Goal: Transaction & Acquisition: Purchase product/service

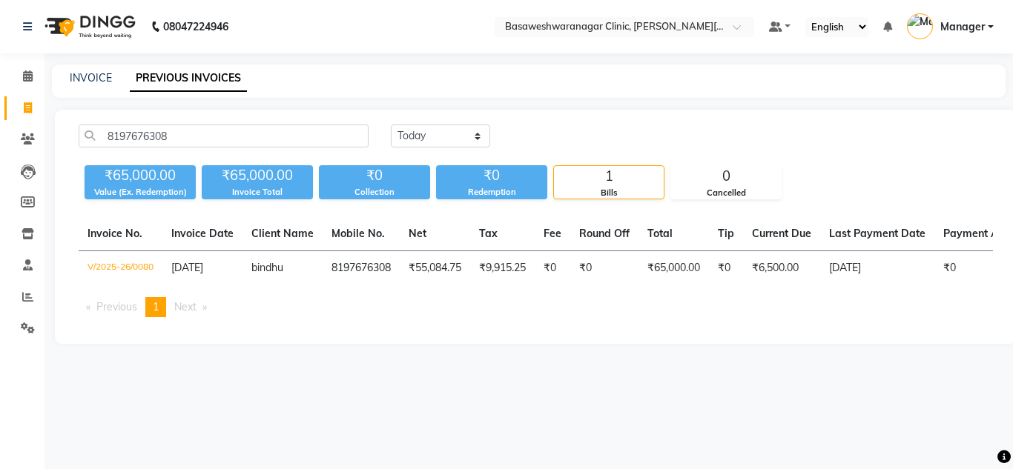
select select "[DATE]"
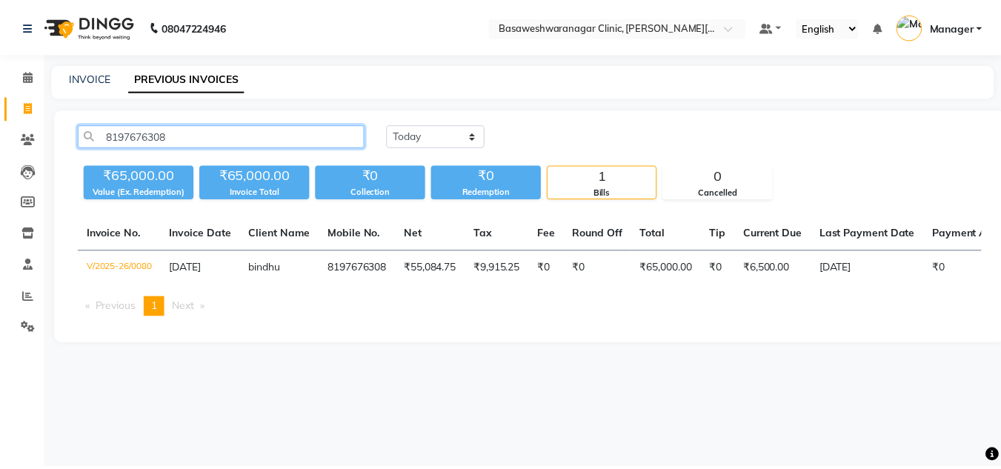
scroll to position [0, 30]
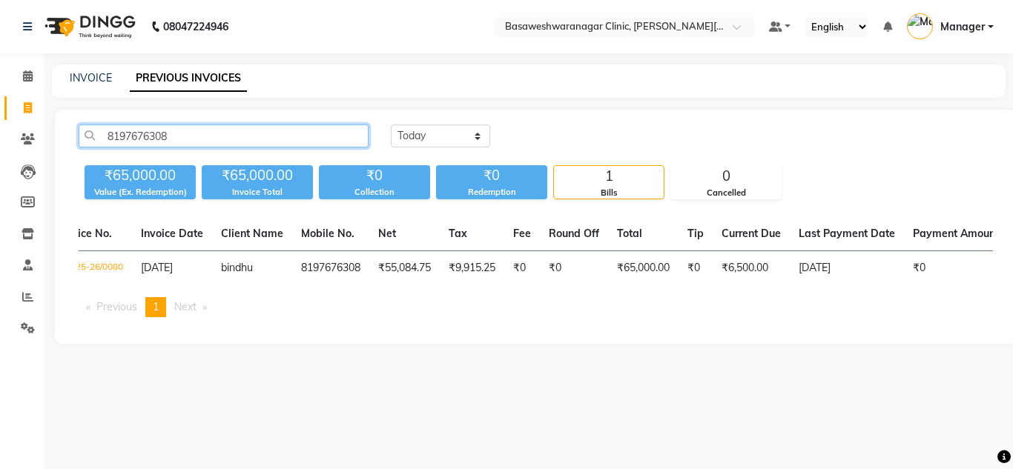
click at [144, 136] on input "8197676308" at bounding box center [224, 136] width 290 height 23
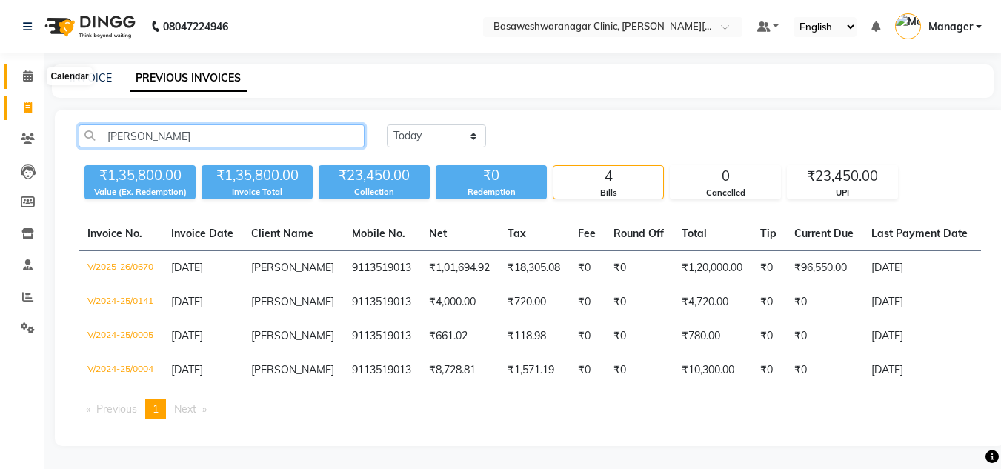
type input "[PERSON_NAME]"
click at [19, 73] on span at bounding box center [28, 76] width 26 height 17
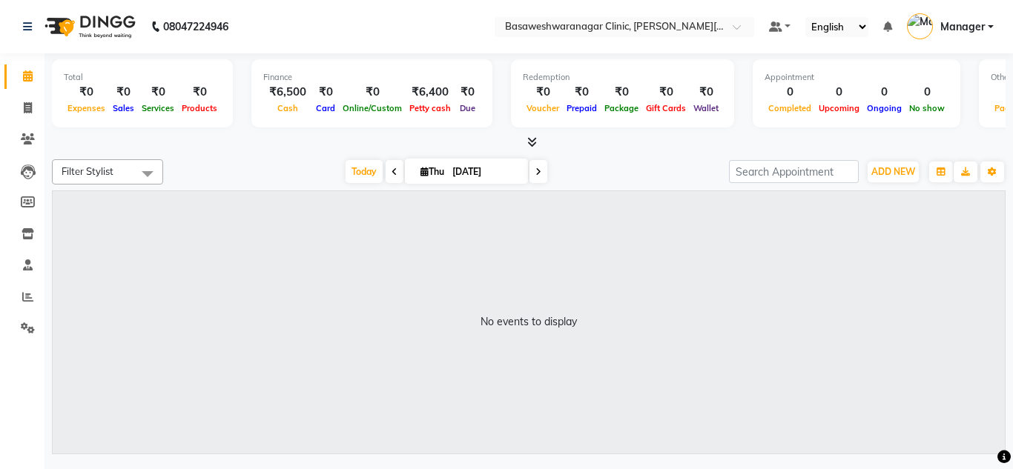
click at [536, 142] on icon at bounding box center [532, 141] width 10 height 11
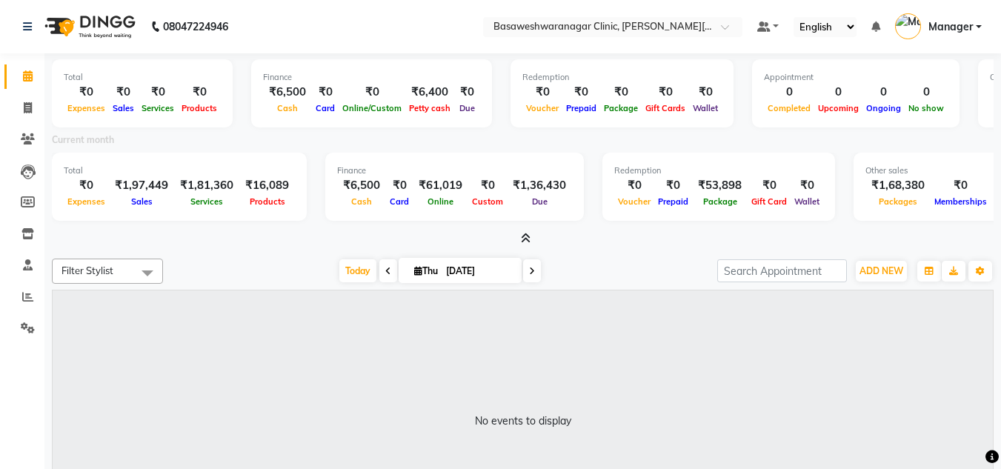
click at [523, 235] on icon at bounding box center [526, 238] width 10 height 11
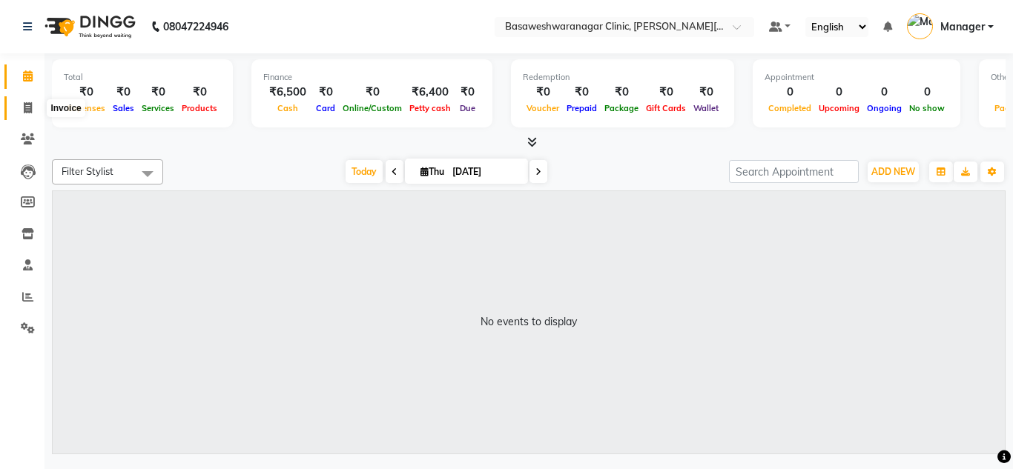
click at [24, 106] on icon at bounding box center [28, 107] width 8 height 11
select select "7441"
select select "service"
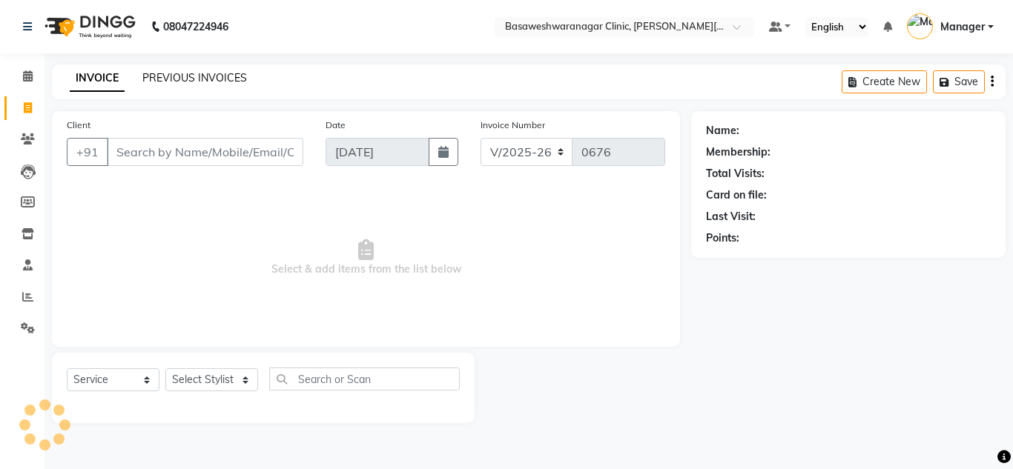
click at [206, 79] on link "PREVIOUS INVOICES" at bounding box center [194, 77] width 105 height 13
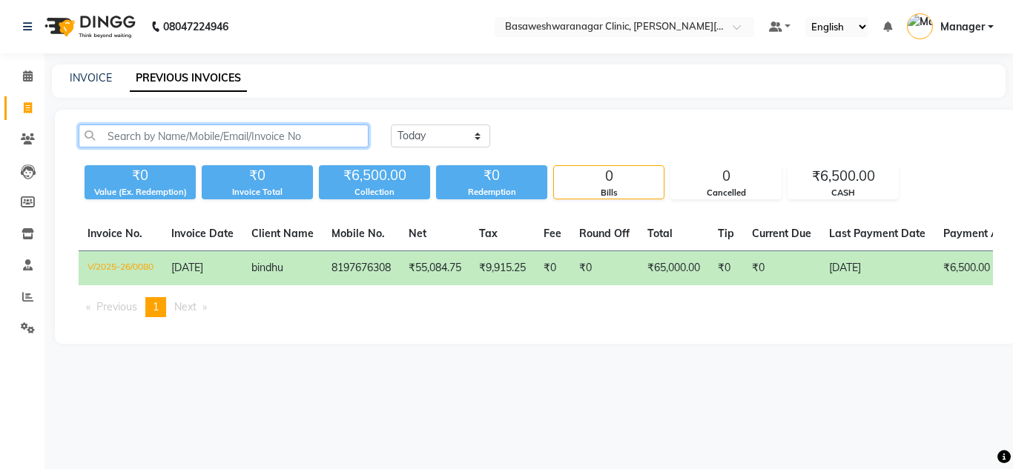
click at [150, 136] on input "text" at bounding box center [224, 136] width 290 height 23
paste input "7795264154"
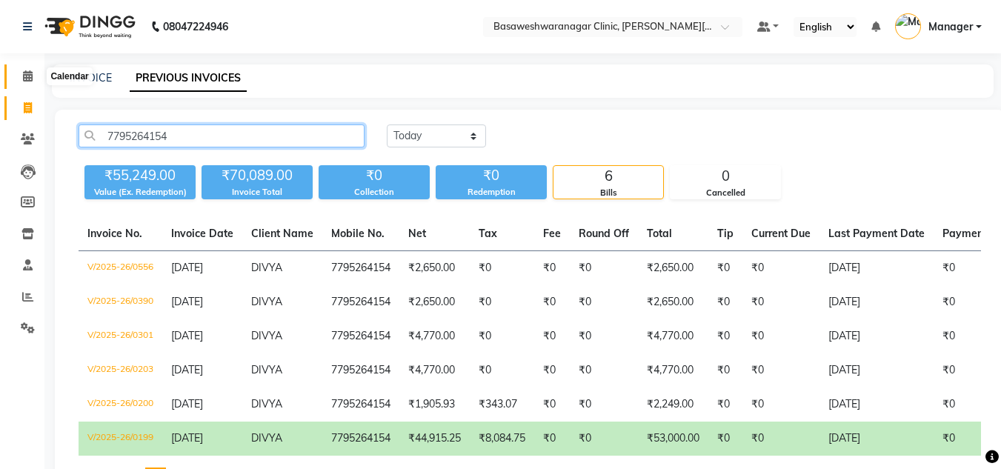
type input "7795264154"
click at [27, 73] on icon at bounding box center [28, 75] width 10 height 11
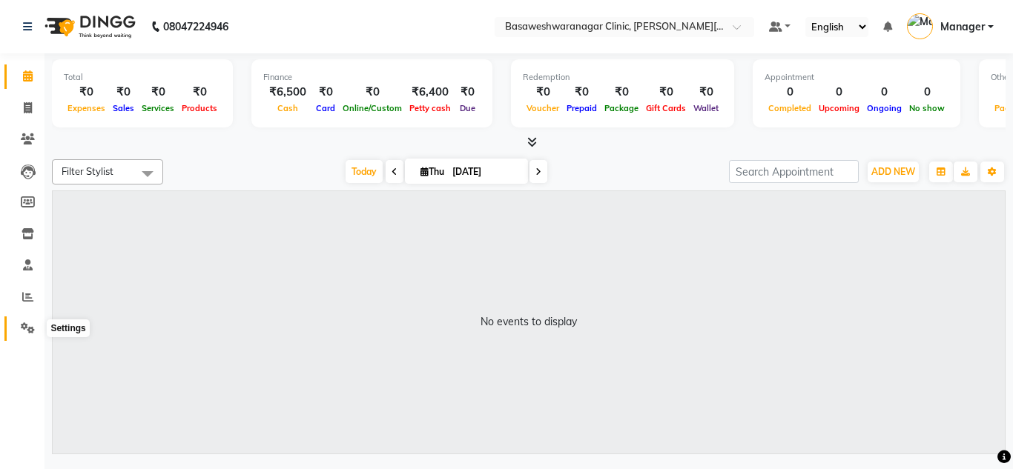
click at [34, 329] on icon at bounding box center [28, 327] width 14 height 11
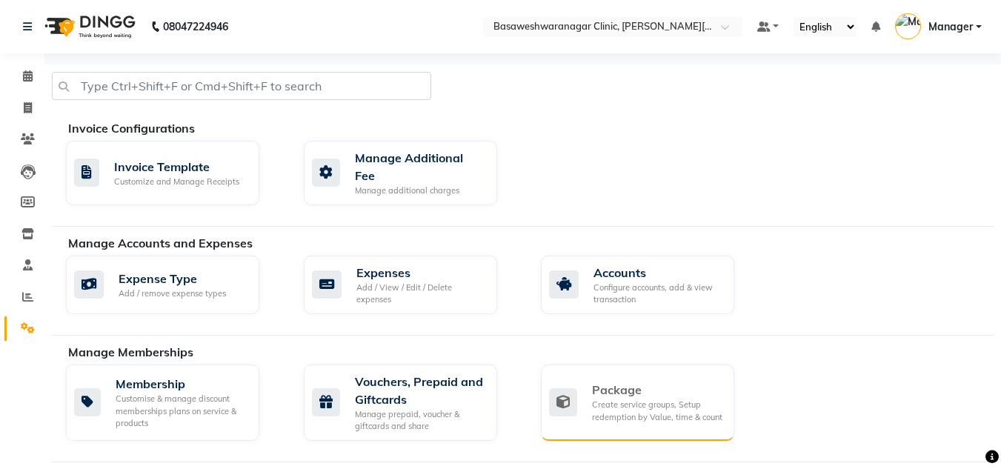
click at [634, 365] on div "Package Create service groups, Setup redemption by Value, time & count" at bounding box center [637, 403] width 193 height 76
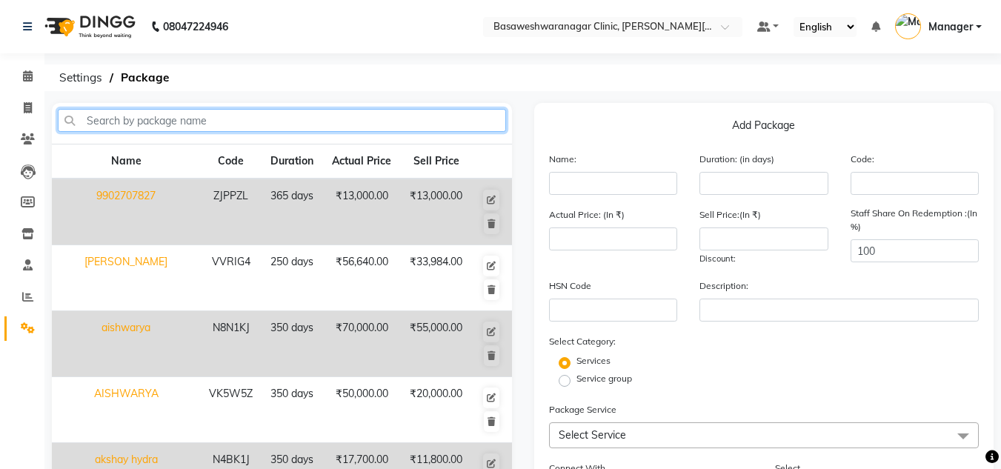
click at [361, 122] on input "text" at bounding box center [282, 120] width 448 height 23
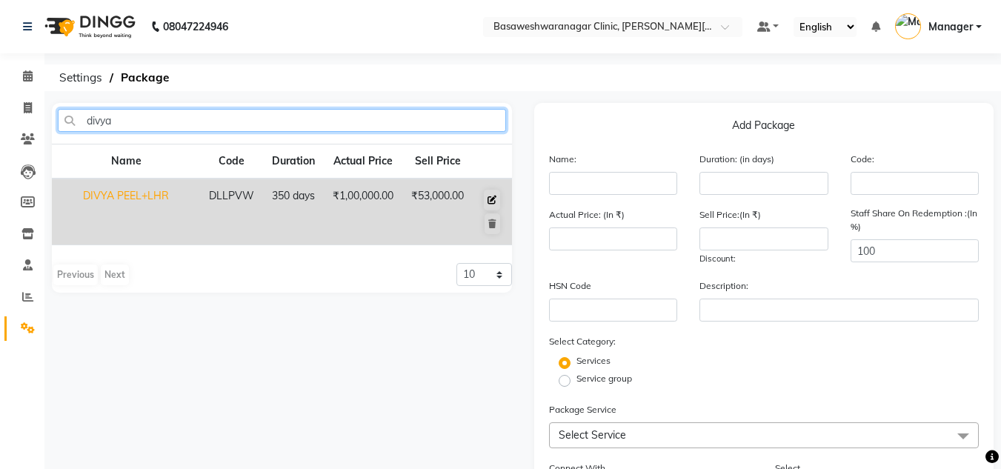
type input "divya"
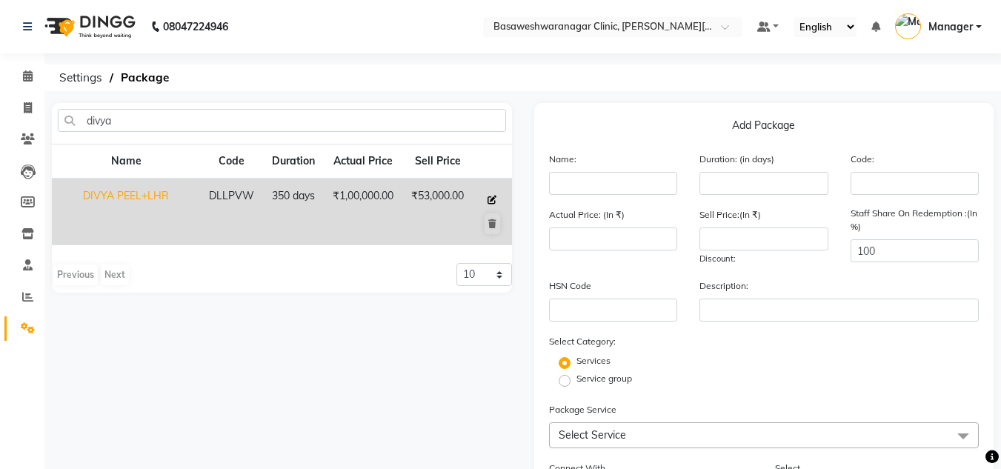
click at [493, 193] on button at bounding box center [492, 200] width 16 height 21
type input "DIVYA PEEL+LHR"
type input "350"
type input "DLLPVW"
type input "100000"
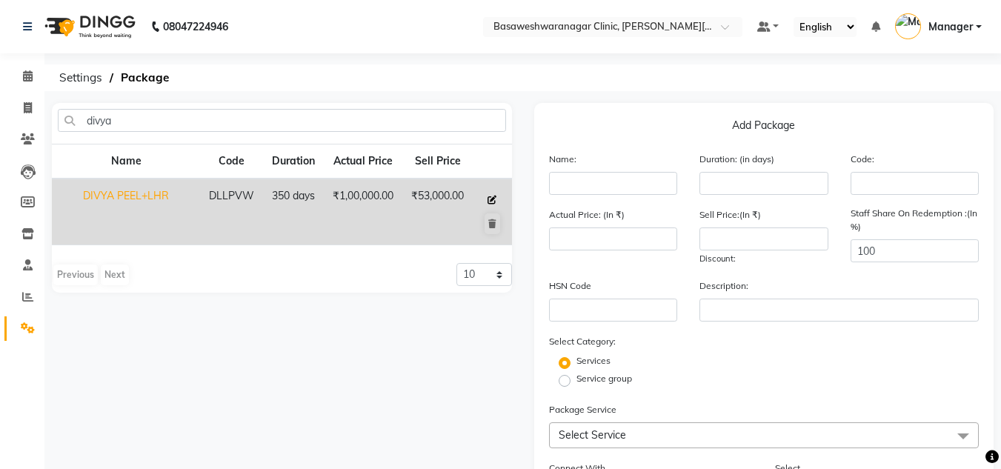
type input "53000"
type input "6 neck peel+10 lhr(face)+hydra facial+tag removal"
checkbox input "true"
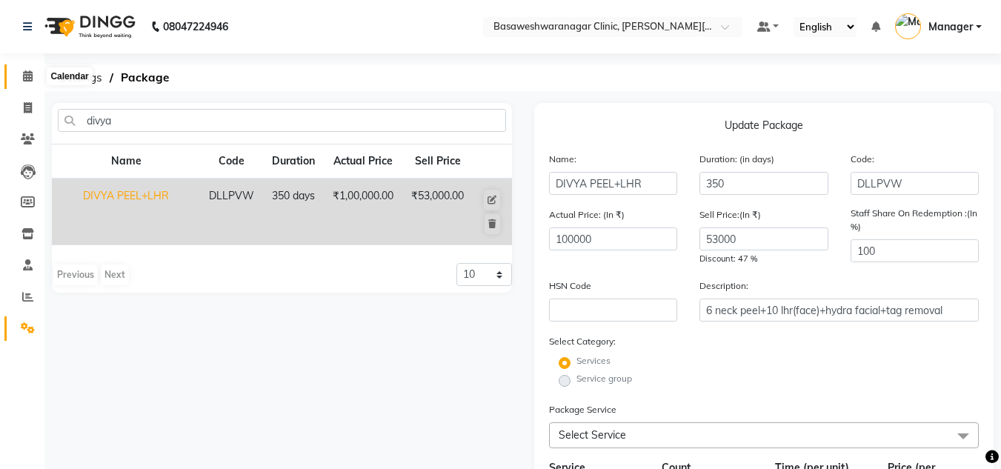
click at [31, 68] on span at bounding box center [28, 76] width 26 height 17
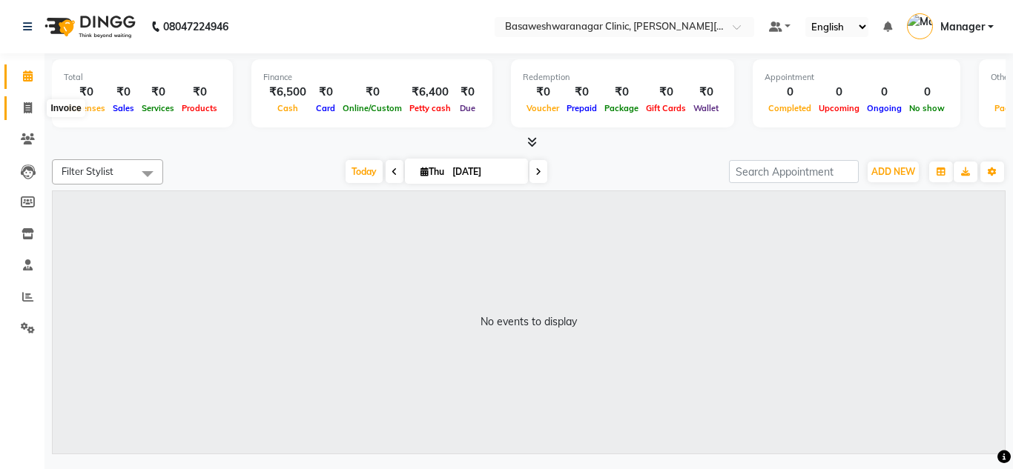
click at [21, 100] on span at bounding box center [28, 108] width 26 height 17
select select "7441"
select select "service"
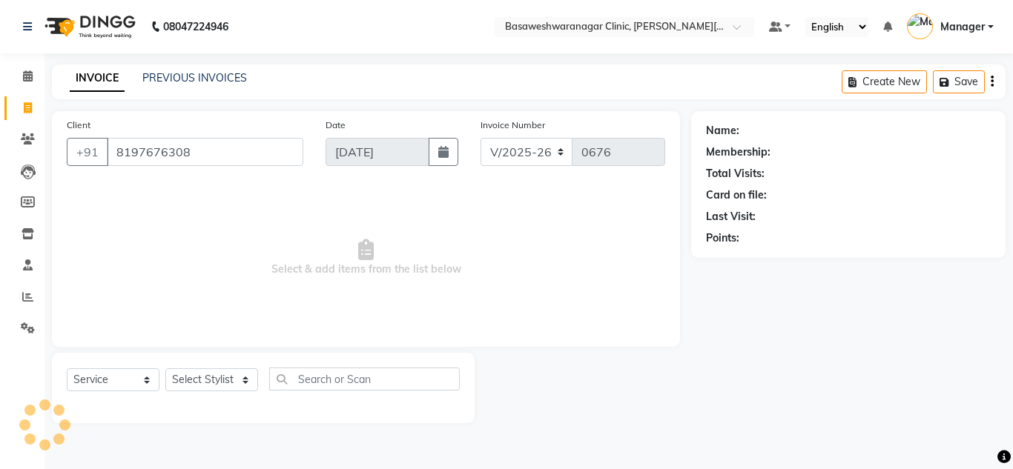
type input "8197676308"
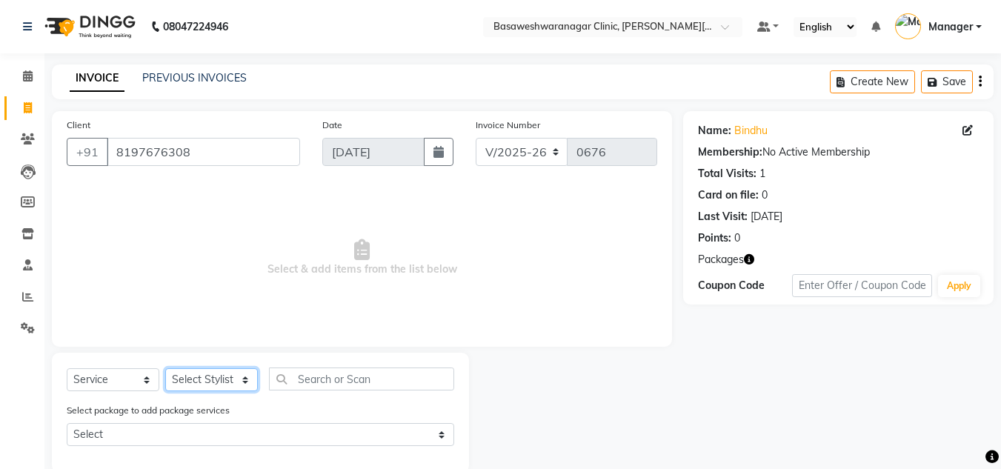
click at [232, 386] on select "Select Stylist Dr.Jabin DR MEHJABIN JAYSHREE Manager NAVYA RAJEESHA SANSKRUTHI …" at bounding box center [211, 379] width 93 height 23
select select "65316"
click at [165, 368] on select "Select Stylist Dr.Jabin DR MEHJABIN JAYSHREE Manager NAVYA RAJEESHA SANSKRUTHI …" at bounding box center [211, 379] width 93 height 23
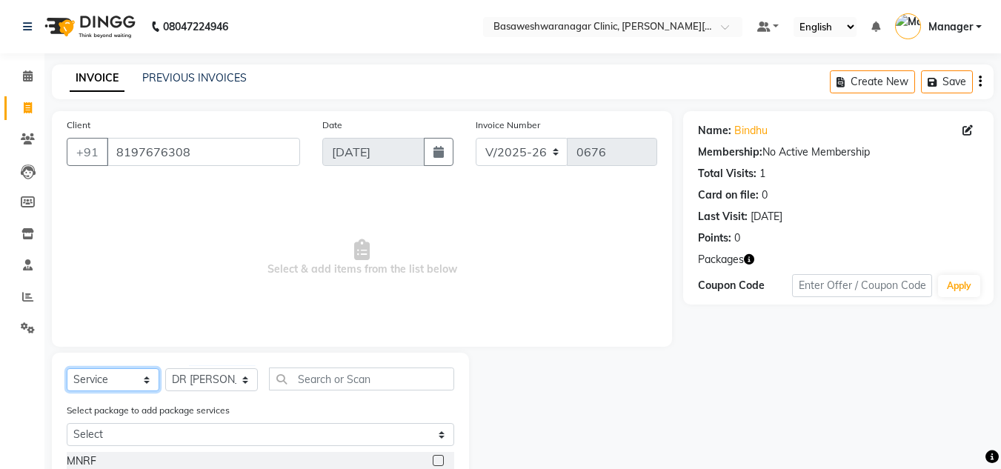
click at [93, 370] on select "Select Service Product Membership Package Voucher Prepaid Gift Card" at bounding box center [113, 379] width 93 height 23
select select "product"
click at [67, 368] on select "Select Service Product Membership Package Voucher Prepaid Gift Card" at bounding box center [113, 379] width 93 height 23
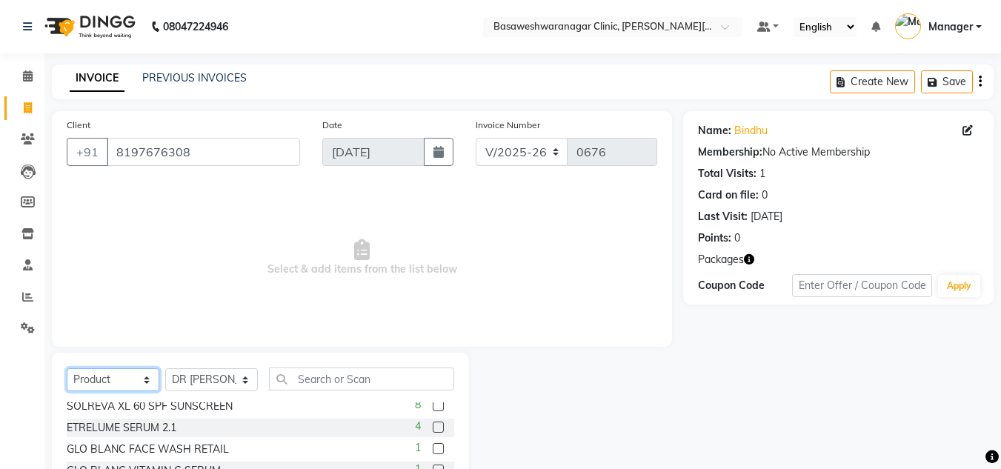
scroll to position [323, 0]
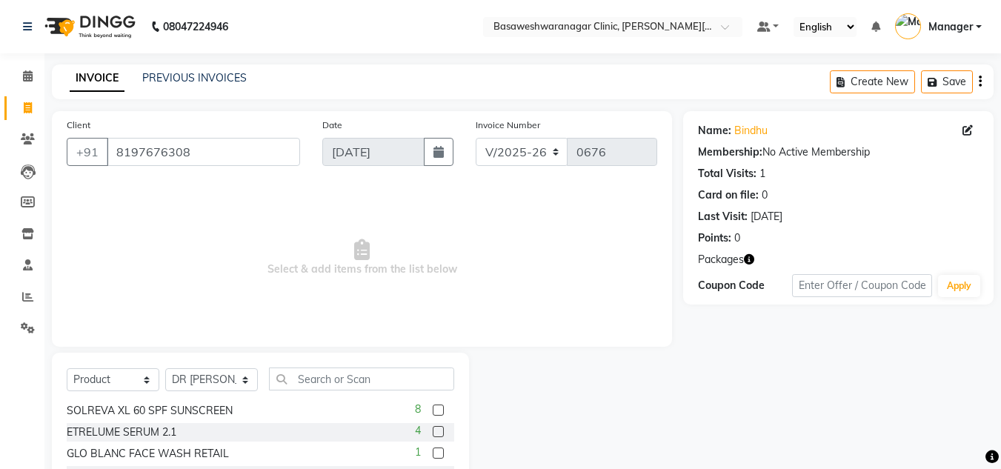
click at [433, 455] on label at bounding box center [438, 453] width 11 height 11
click at [433, 455] on input "checkbox" at bounding box center [438, 454] width 10 height 10
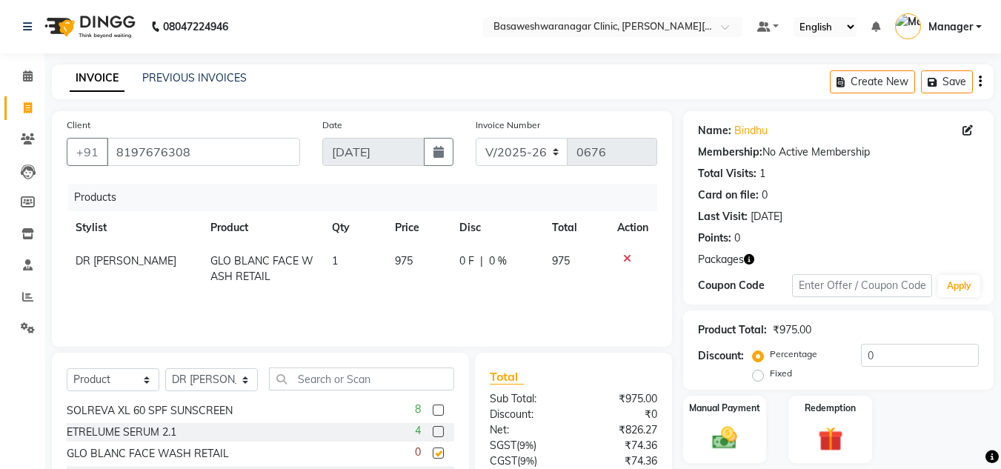
checkbox input "false"
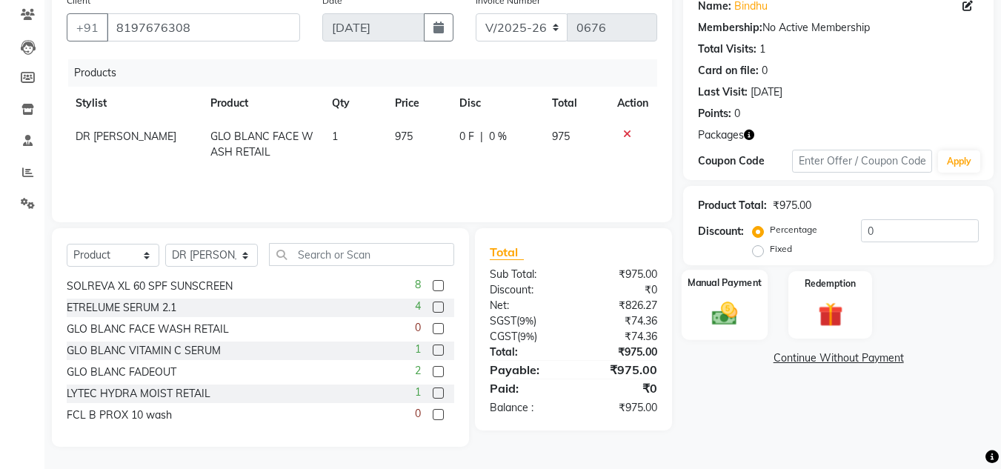
click at [709, 291] on div "Manual Payment" at bounding box center [725, 305] width 87 height 70
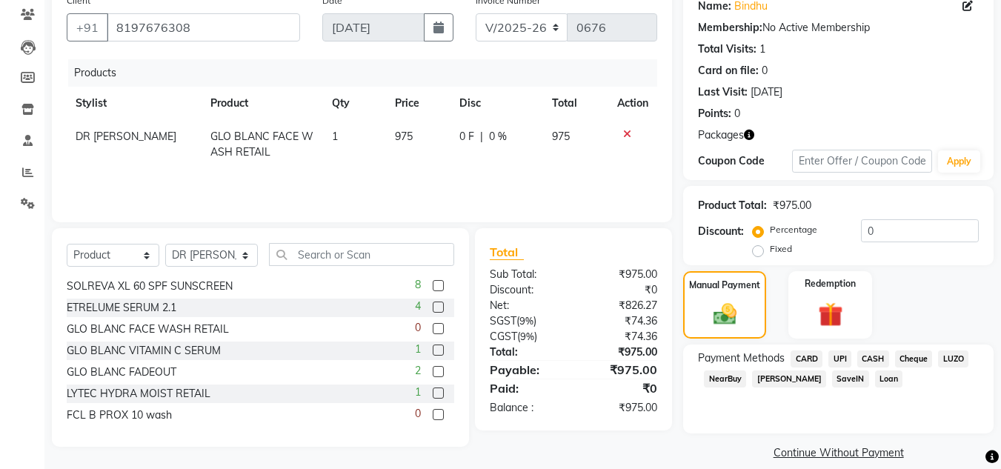
click at [99, 132] on span "DR MEHJABIN" at bounding box center [126, 136] width 101 height 13
select select "65316"
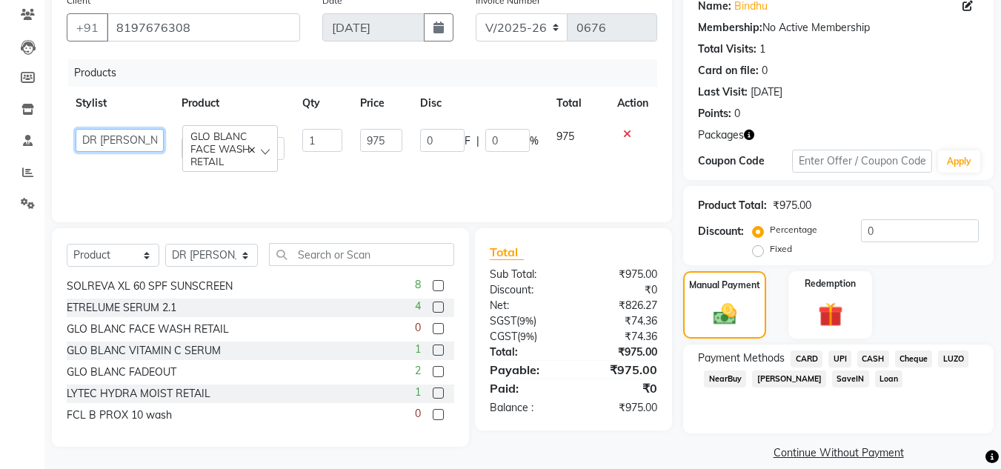
click at [99, 132] on select "Dr.Jabin DR MEHJABIN JAYSHREE Manager NAVYA RAJEESHA SANSKRUTHI shangnimwom SMR…" at bounding box center [120, 140] width 88 height 23
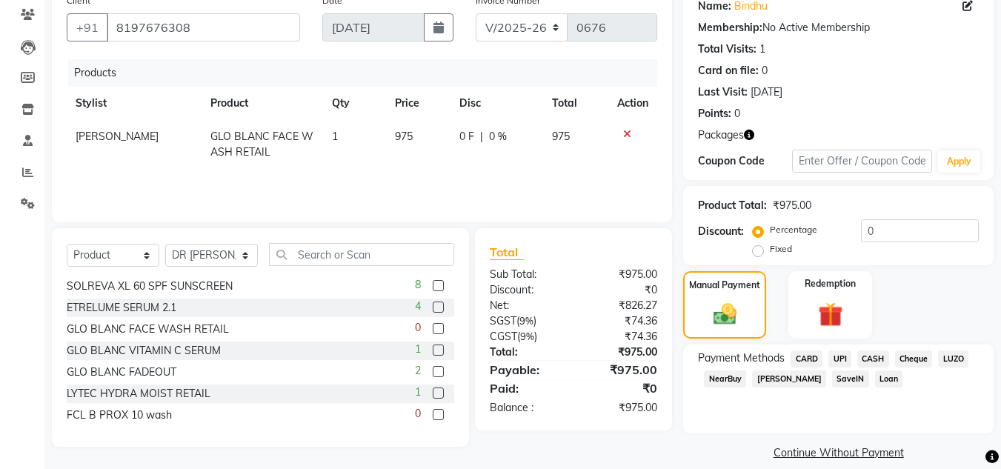
click at [840, 363] on span "UPI" at bounding box center [840, 359] width 23 height 17
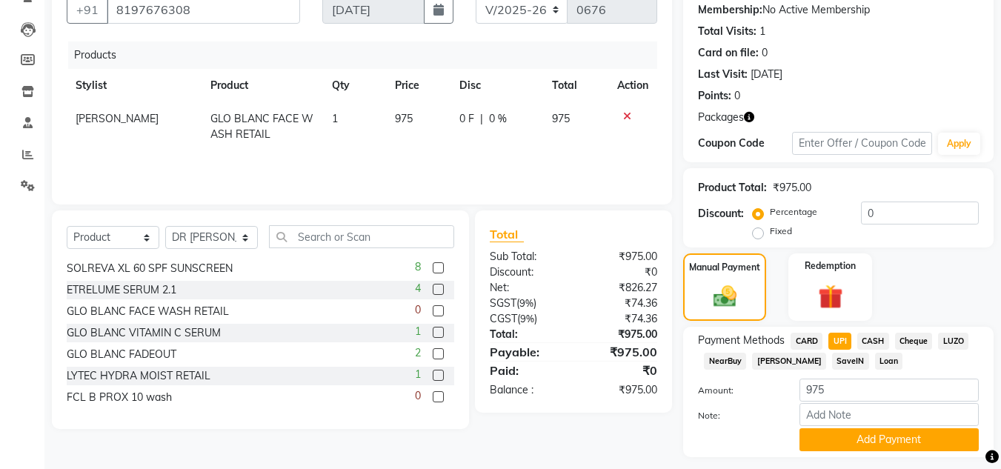
scroll to position [141, 0]
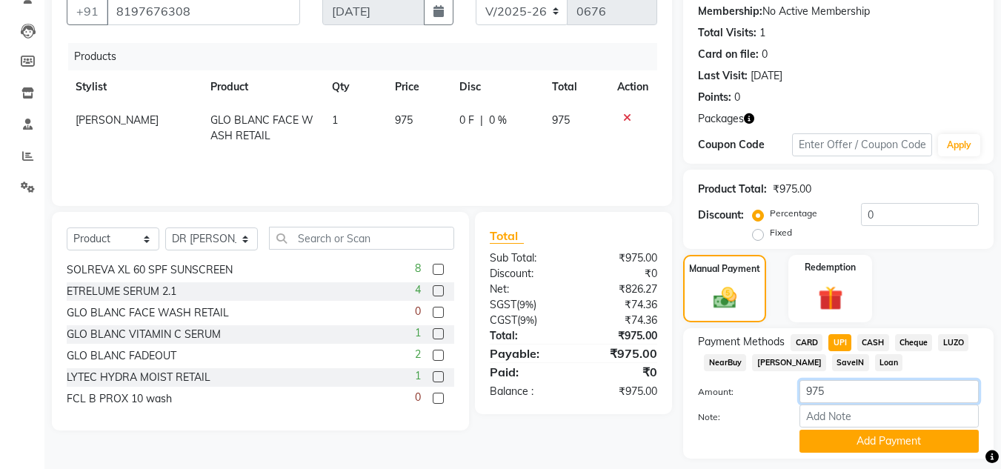
click at [812, 389] on input "975" at bounding box center [889, 391] width 179 height 23
click at [887, 337] on span "CASH" at bounding box center [874, 342] width 32 height 17
type input "975"
click at [820, 394] on input "975" at bounding box center [889, 391] width 179 height 23
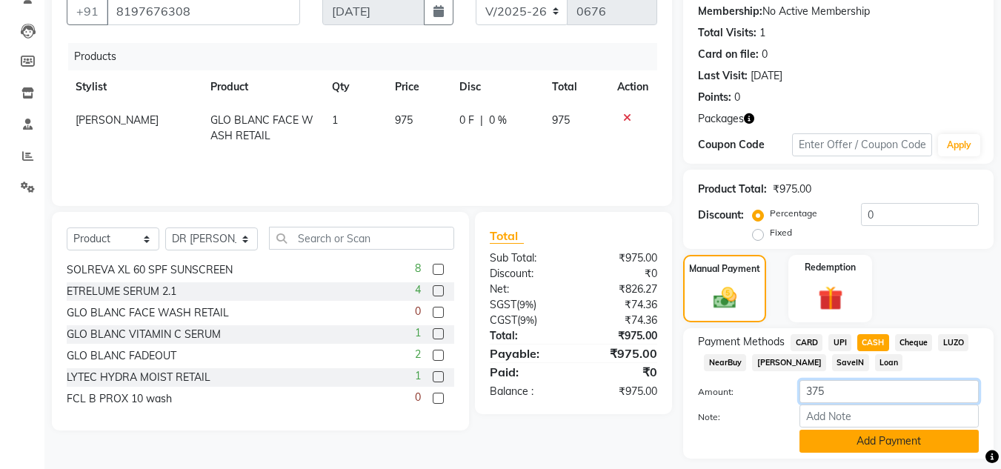
type input "375"
click at [873, 438] on button "Add Payment" at bounding box center [889, 441] width 179 height 23
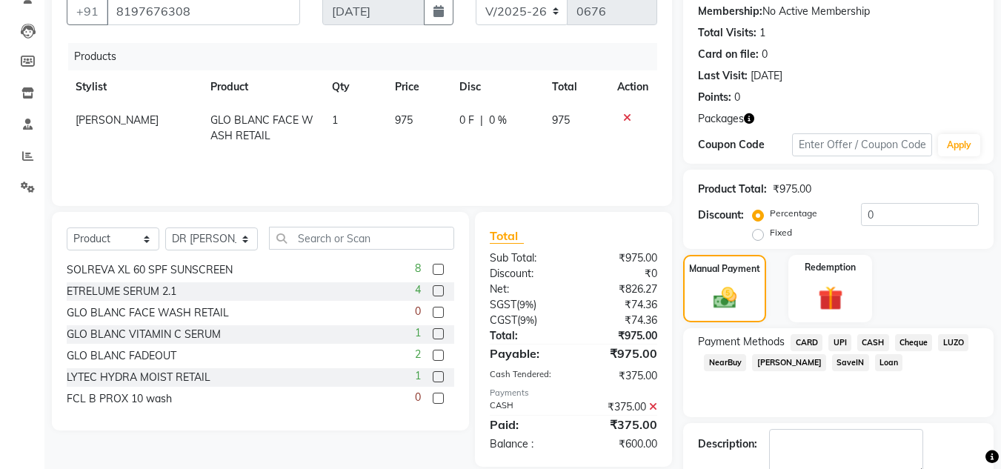
scroll to position [225, 0]
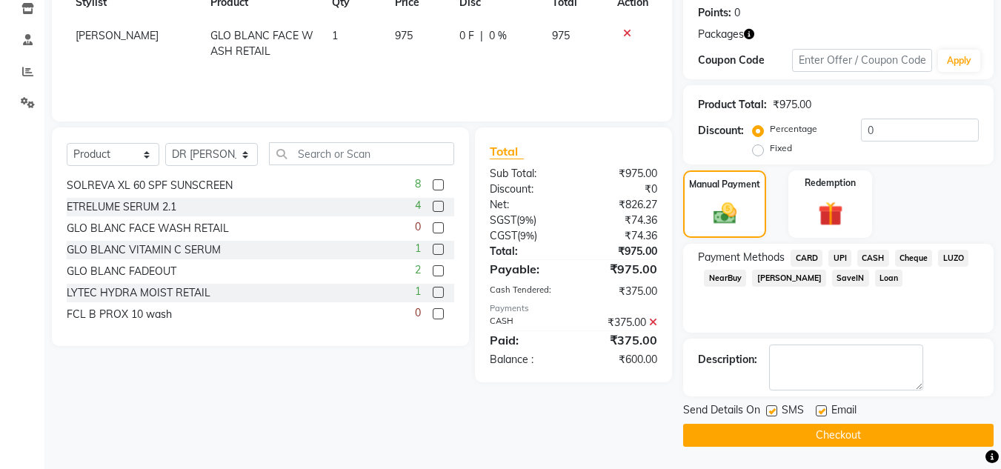
click at [843, 257] on span "UPI" at bounding box center [840, 258] width 23 height 17
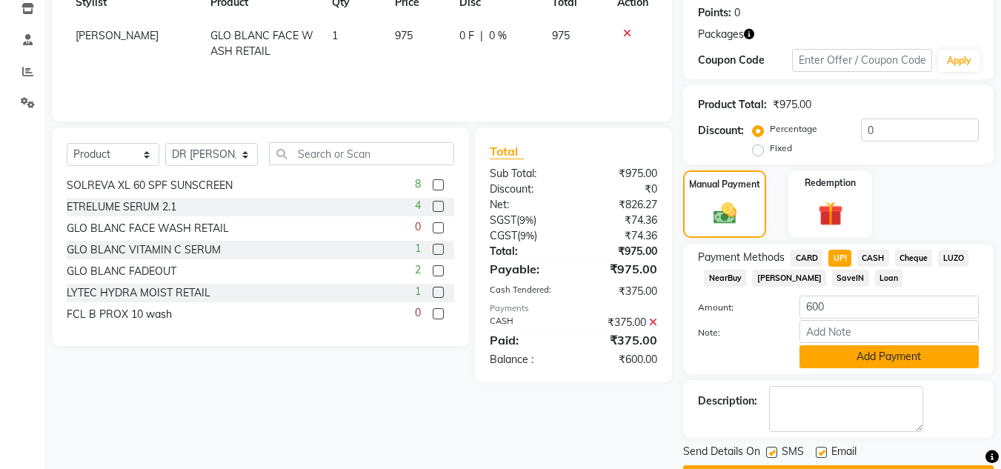
click at [831, 359] on button "Add Payment" at bounding box center [889, 356] width 179 height 23
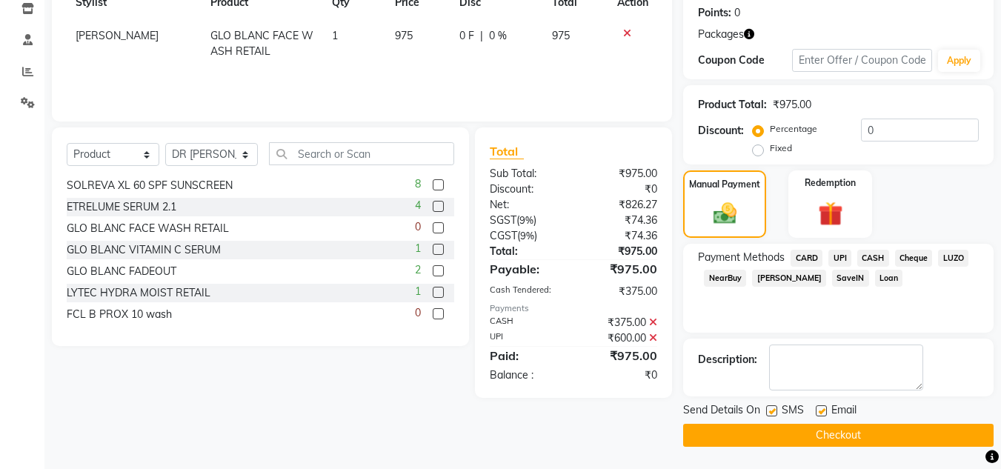
click at [801, 437] on button "Checkout" at bounding box center [838, 435] width 311 height 23
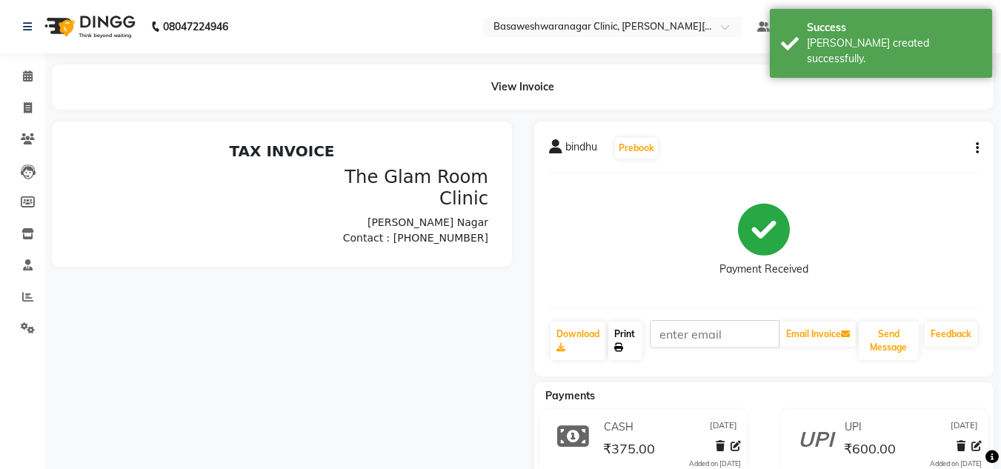
click at [629, 351] on link "Print" at bounding box center [626, 341] width 34 height 39
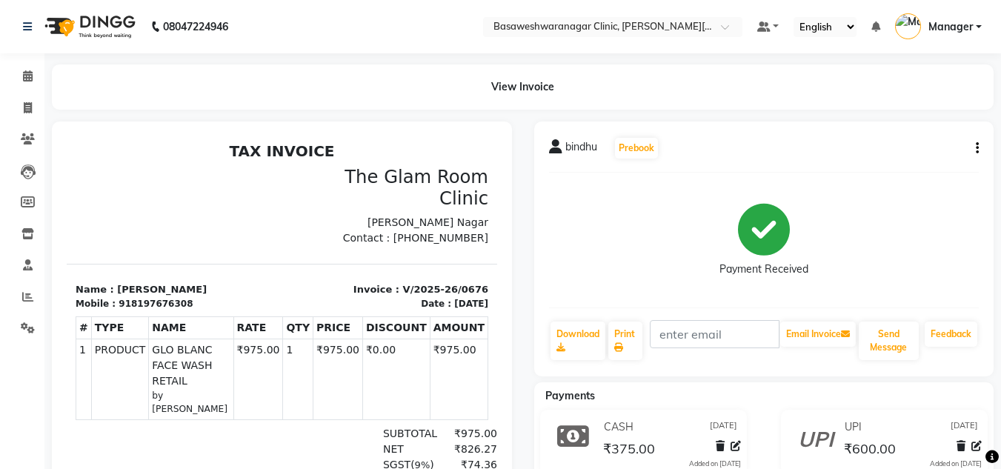
click at [979, 102] on div "View Invoice" at bounding box center [523, 86] width 942 height 45
click at [30, 82] on span at bounding box center [28, 76] width 26 height 17
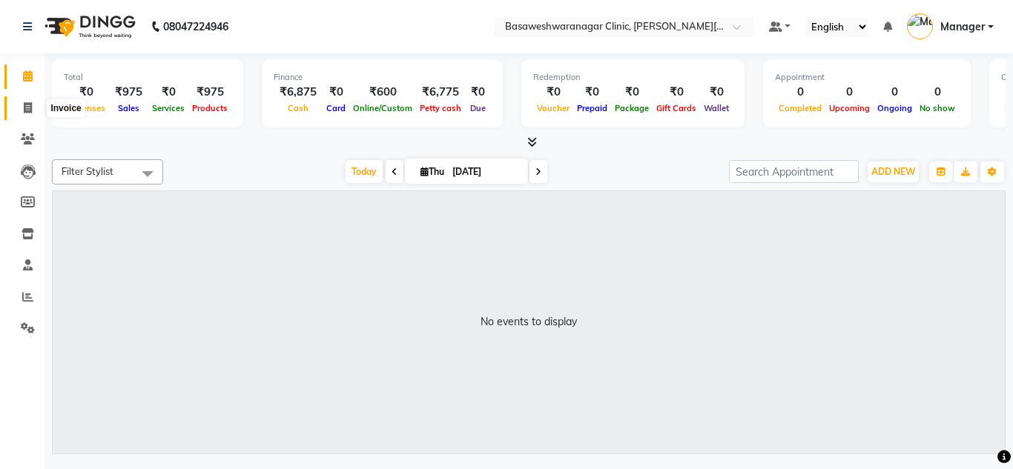
click at [39, 106] on span at bounding box center [28, 108] width 26 height 17
select select "service"
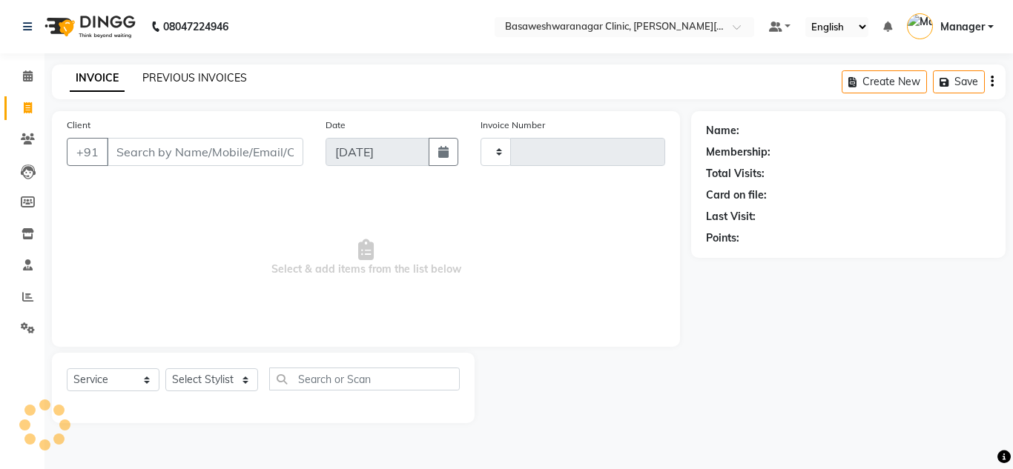
click at [202, 79] on link "PREVIOUS INVOICES" at bounding box center [194, 77] width 105 height 13
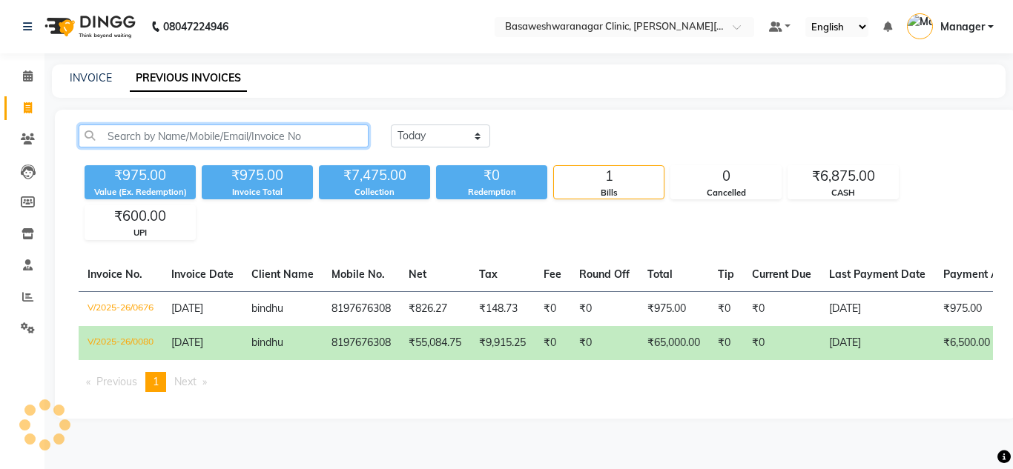
click at [184, 139] on input "text" at bounding box center [224, 136] width 290 height 23
type input "prathiba"
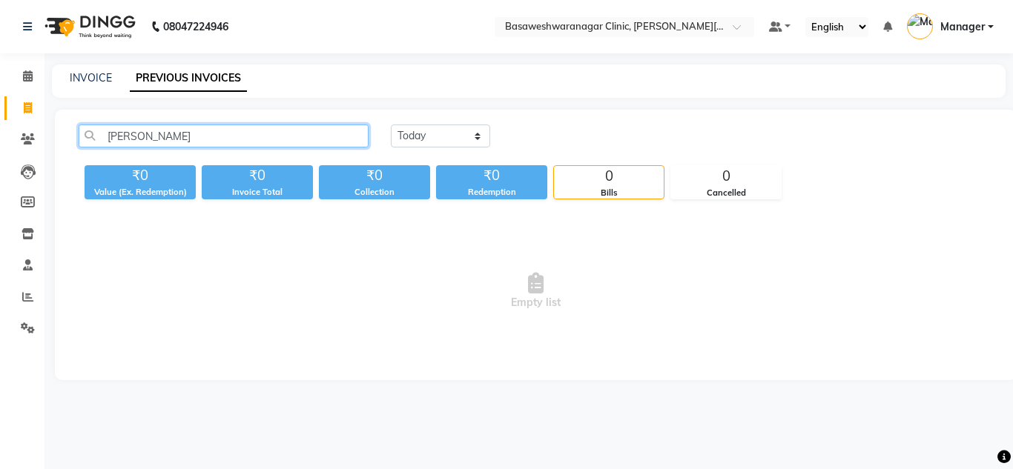
click at [129, 141] on input "prathiba" at bounding box center [224, 136] width 290 height 23
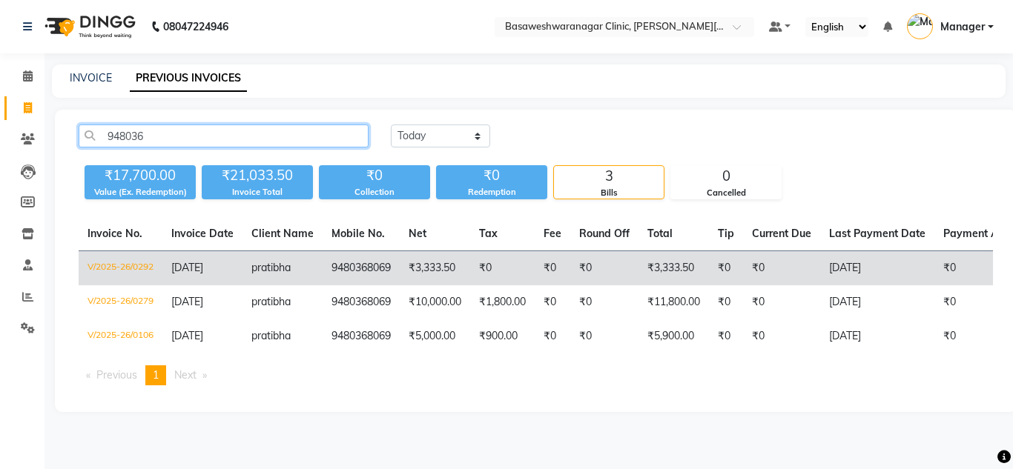
type input "948036"
click at [407, 276] on td "₹3,333.50" at bounding box center [435, 268] width 70 height 35
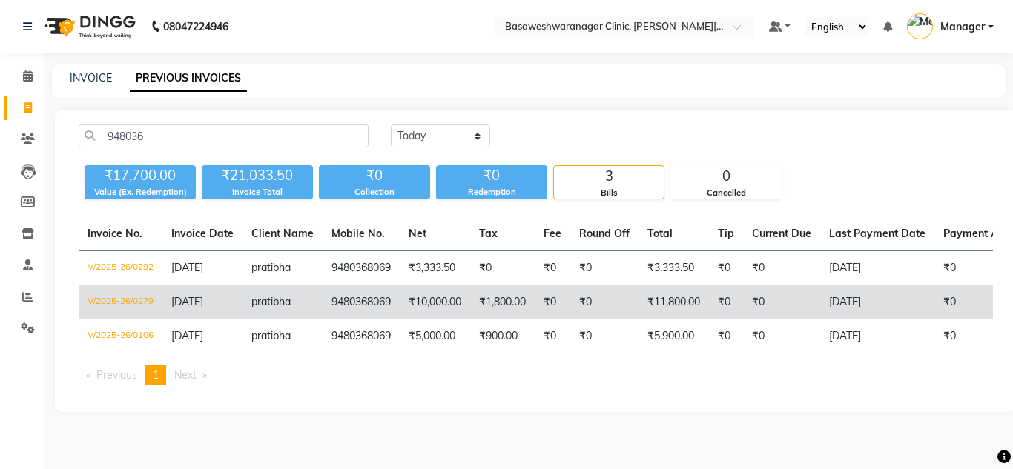
click at [225, 311] on td "11-06-2025" at bounding box center [202, 302] width 80 height 34
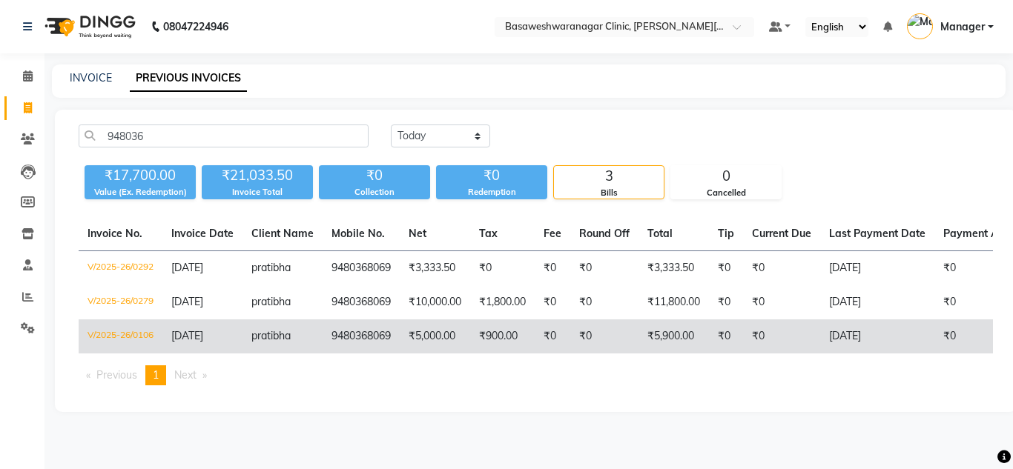
click at [275, 330] on span "pratibha" at bounding box center [270, 335] width 39 height 13
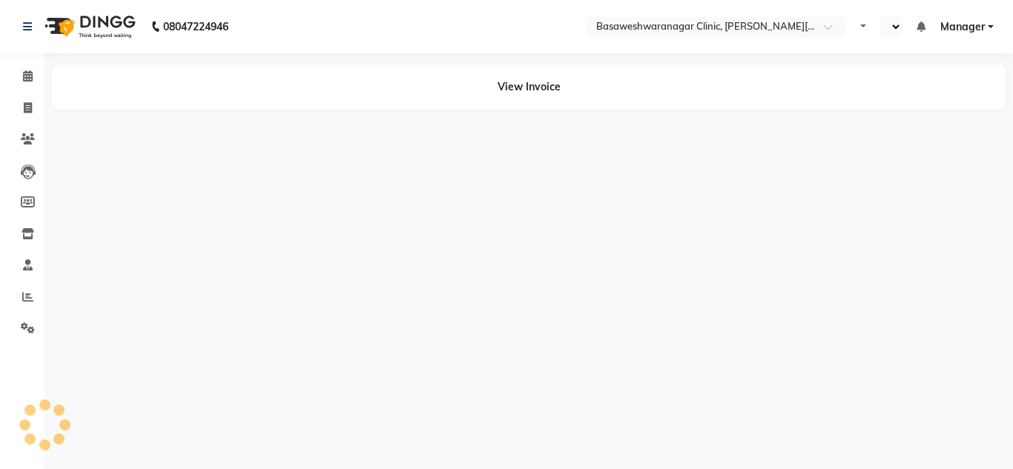
select select "en"
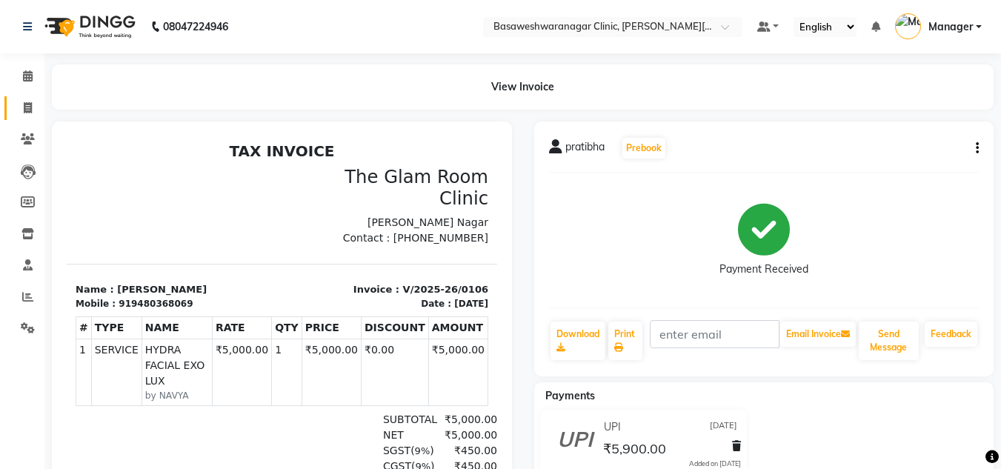
click at [30, 117] on link "Invoice" at bounding box center [22, 108] width 36 height 24
select select "service"
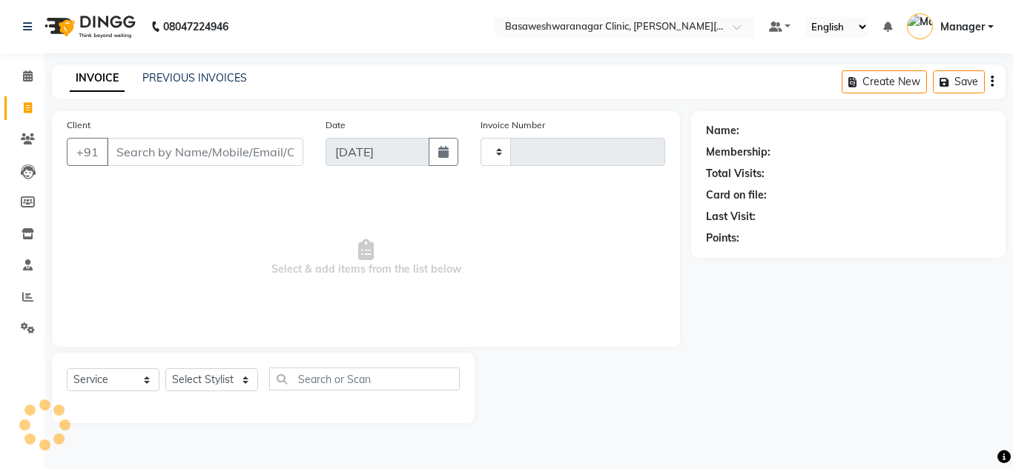
type input "0677"
select select "7441"
click at [182, 72] on link "PREVIOUS INVOICES" at bounding box center [194, 77] width 105 height 13
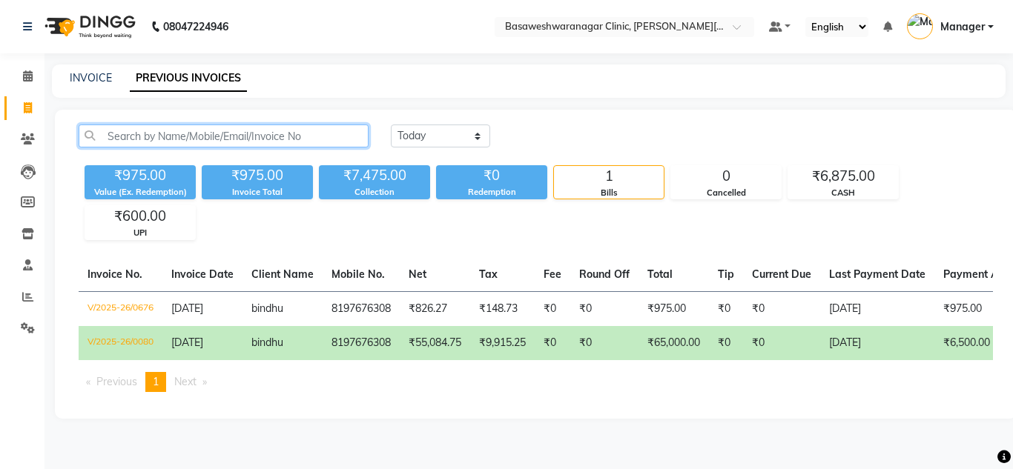
click at [306, 136] on input "text" at bounding box center [224, 136] width 290 height 23
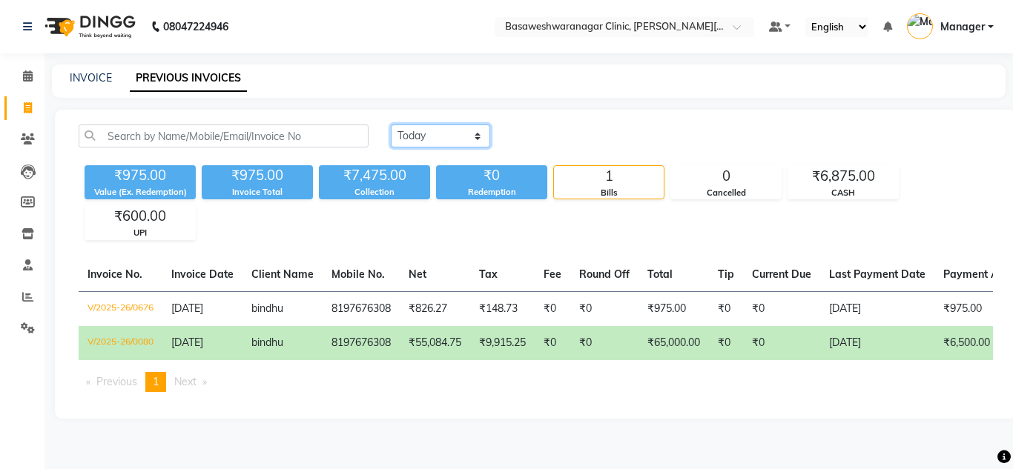
click at [437, 129] on select "Today Yesterday Custom Range" at bounding box center [440, 136] width 99 height 23
select select "yesterday"
click at [391, 125] on select "Today Yesterday Custom Range" at bounding box center [440, 136] width 99 height 23
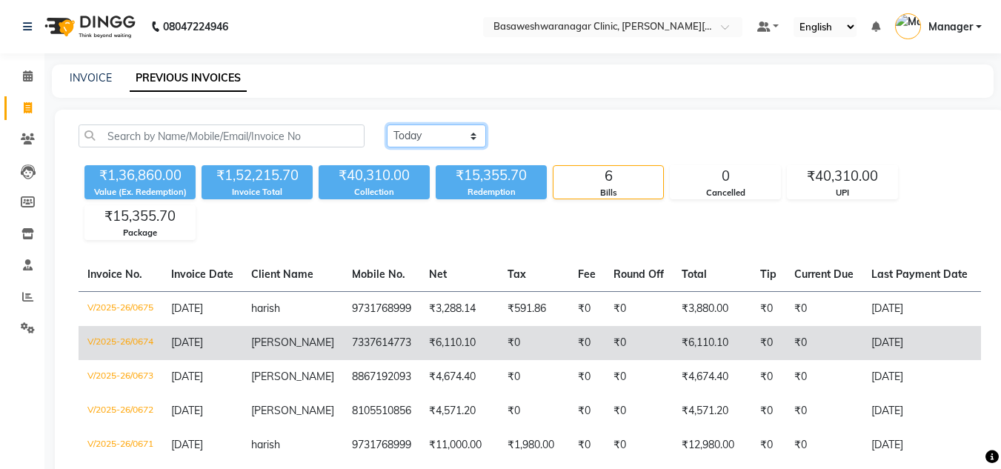
scroll to position [119, 0]
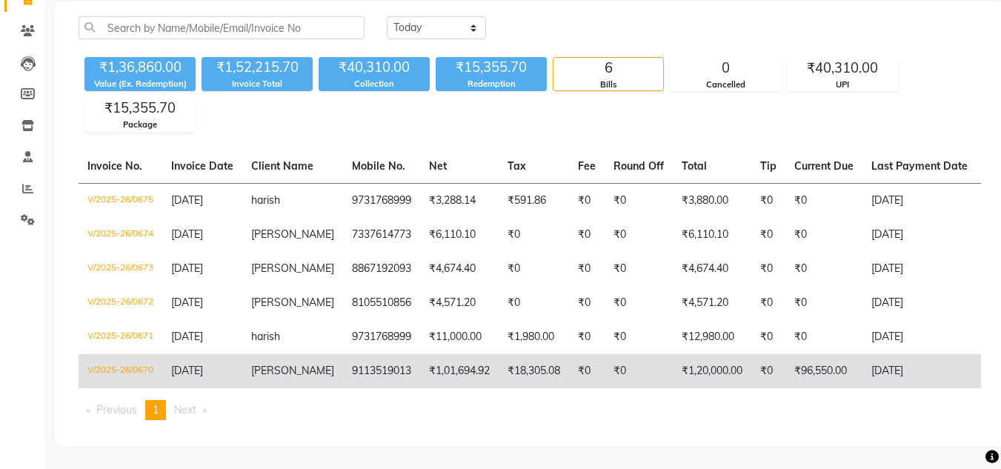
click at [344, 354] on td "9113519013" at bounding box center [381, 371] width 77 height 34
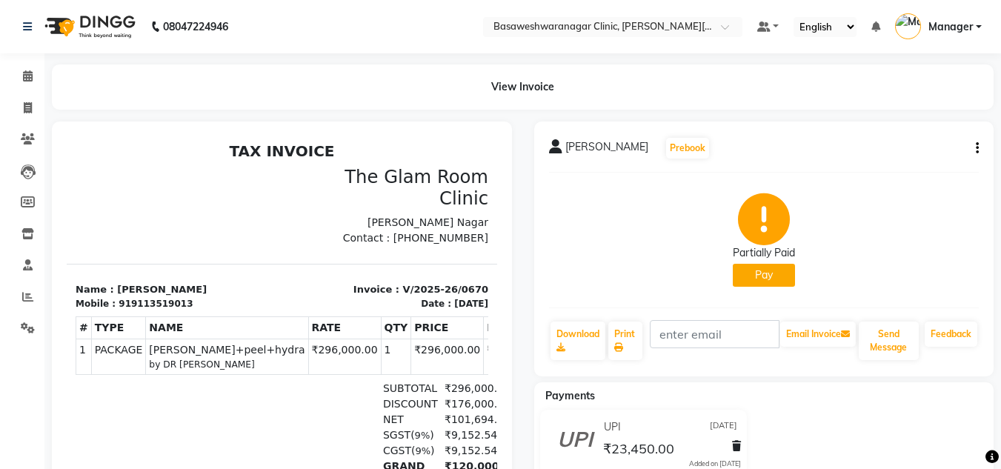
click at [755, 269] on button "Pay" at bounding box center [764, 275] width 62 height 23
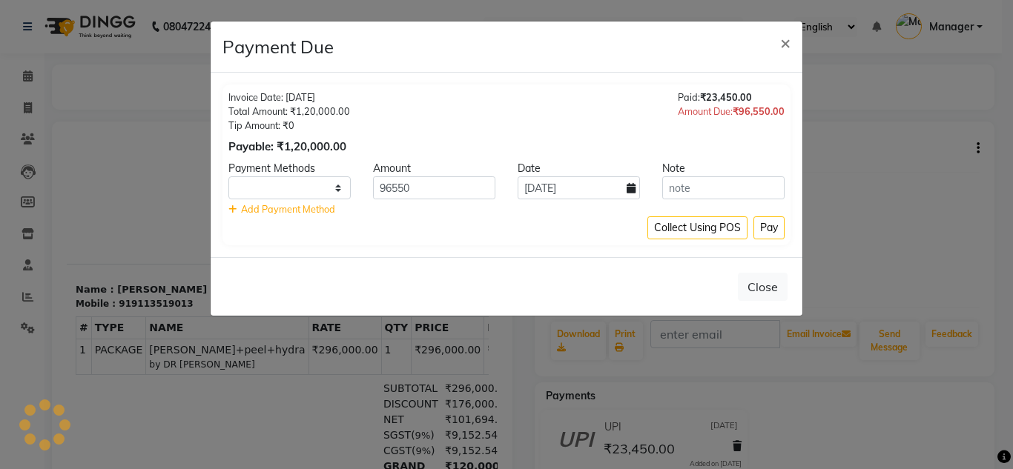
select select "1"
click at [900, 159] on ngb-modal-window "Payment Due × Invoice Date: 03-09-2025 Total Amount: ₹1,20,000.00 Tip Amount: ₹…" at bounding box center [506, 234] width 1013 height 469
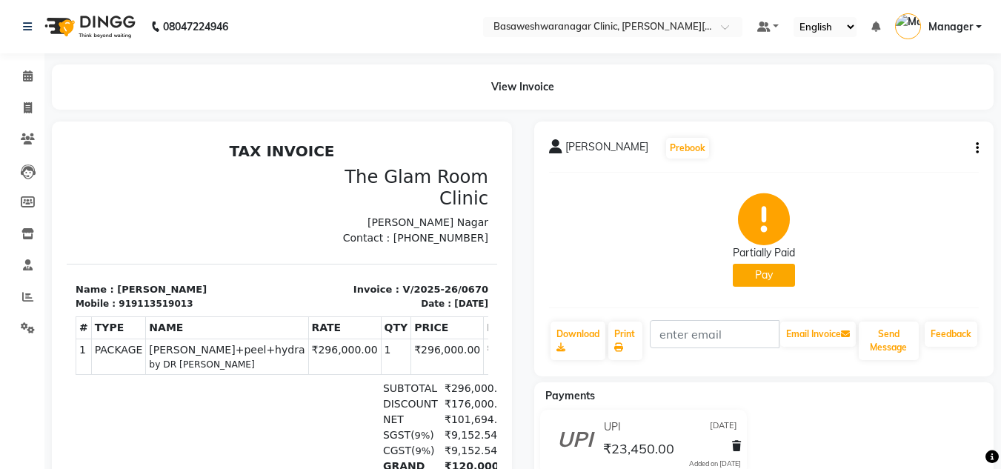
click at [900, 159] on div "moulya Prebook" at bounding box center [764, 148] width 431 height 24
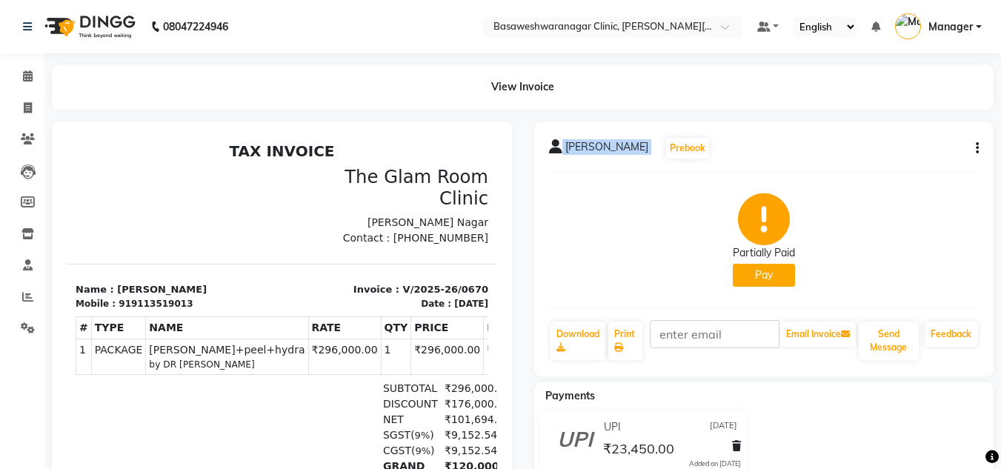
click at [900, 159] on div "moulya Prebook" at bounding box center [764, 148] width 431 height 24
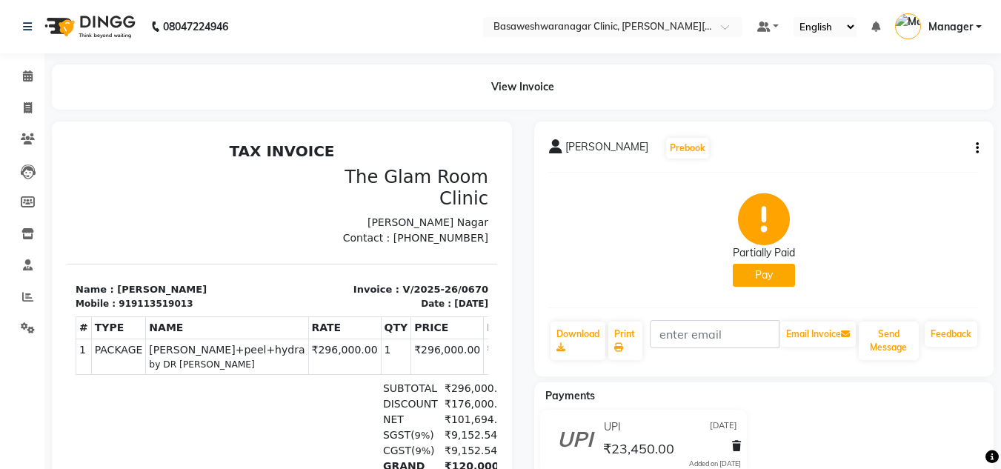
click at [900, 159] on div "moulya Prebook" at bounding box center [764, 148] width 431 height 24
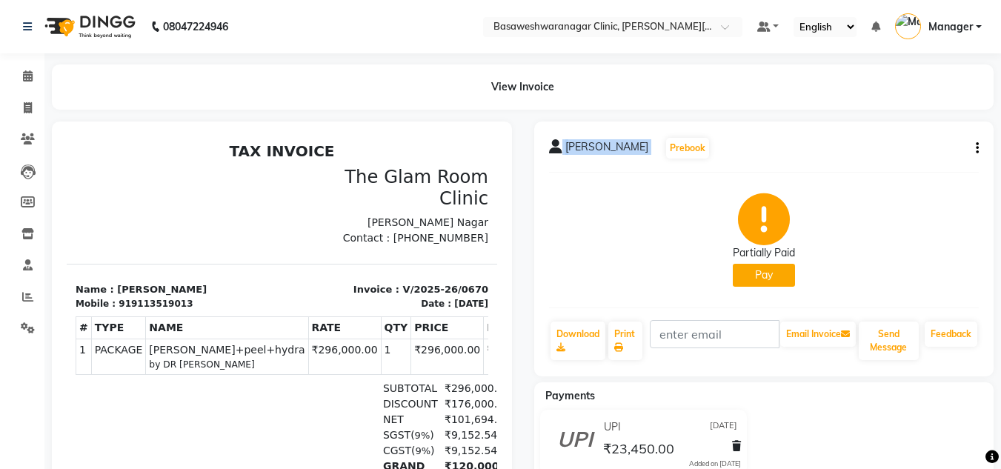
click at [900, 159] on div "moulya Prebook" at bounding box center [764, 148] width 431 height 24
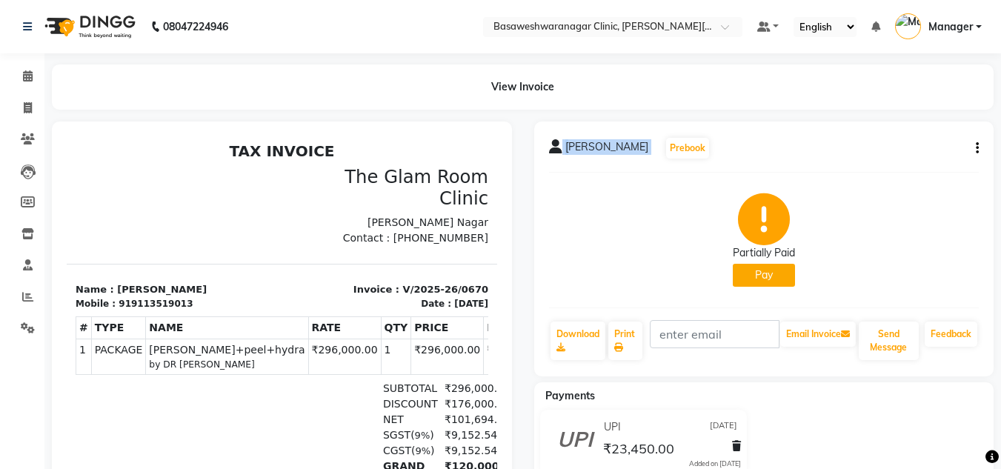
click at [900, 159] on div "moulya Prebook" at bounding box center [764, 148] width 431 height 24
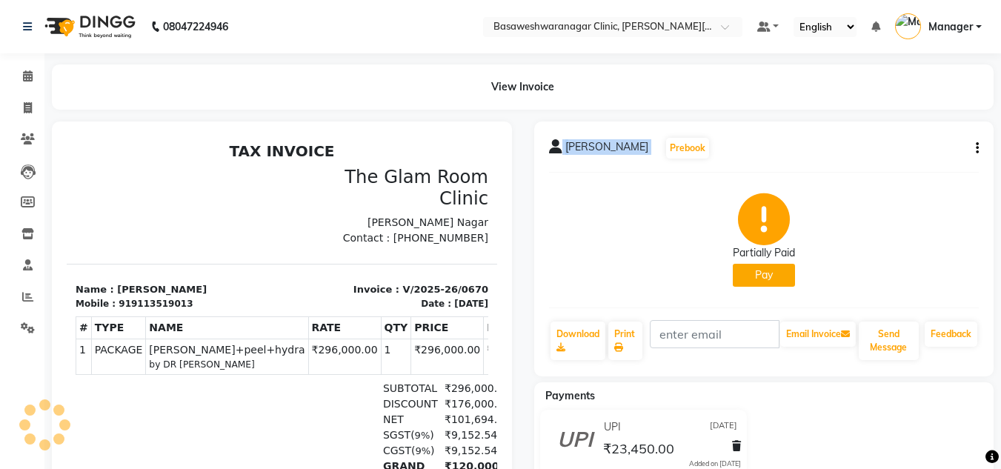
click at [900, 159] on div "moulya Prebook" at bounding box center [764, 148] width 431 height 24
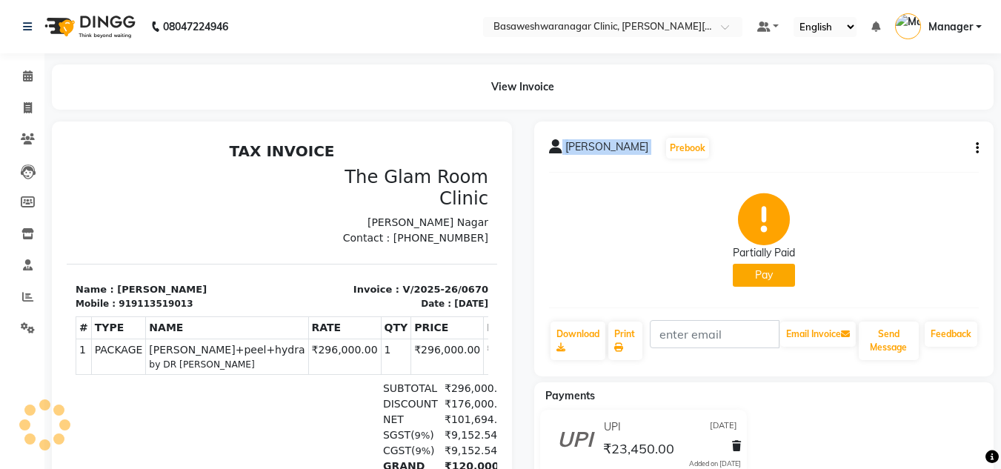
click at [900, 159] on div "moulya Prebook" at bounding box center [764, 148] width 431 height 24
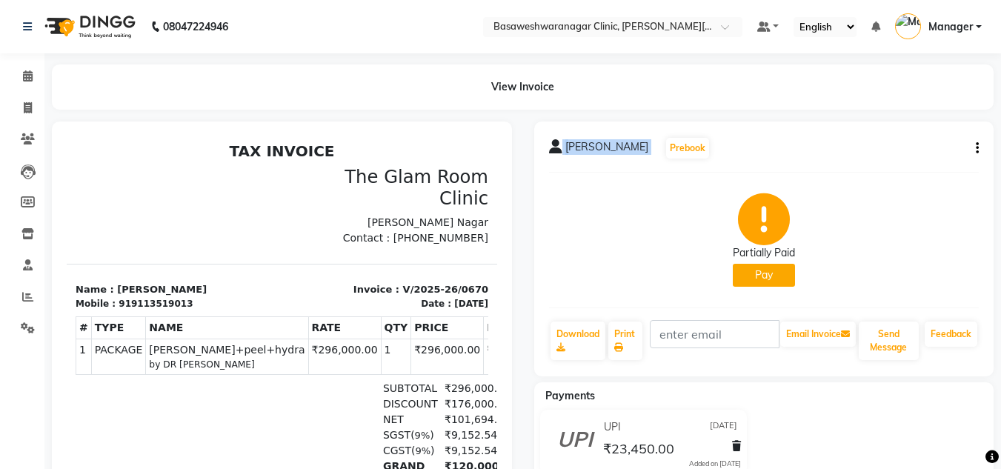
click at [900, 159] on div "moulya Prebook" at bounding box center [764, 148] width 431 height 24
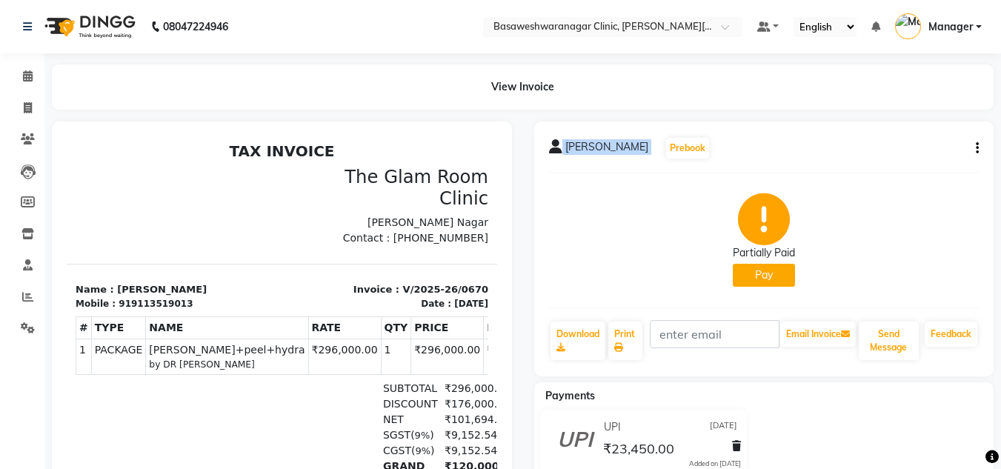
click at [900, 159] on div "moulya Prebook" at bounding box center [764, 148] width 431 height 24
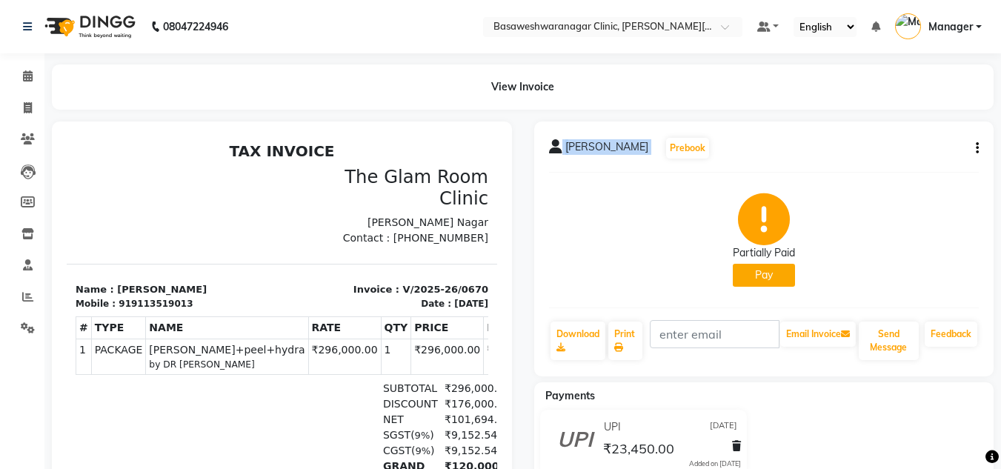
click at [900, 159] on div "moulya Prebook" at bounding box center [764, 148] width 431 height 24
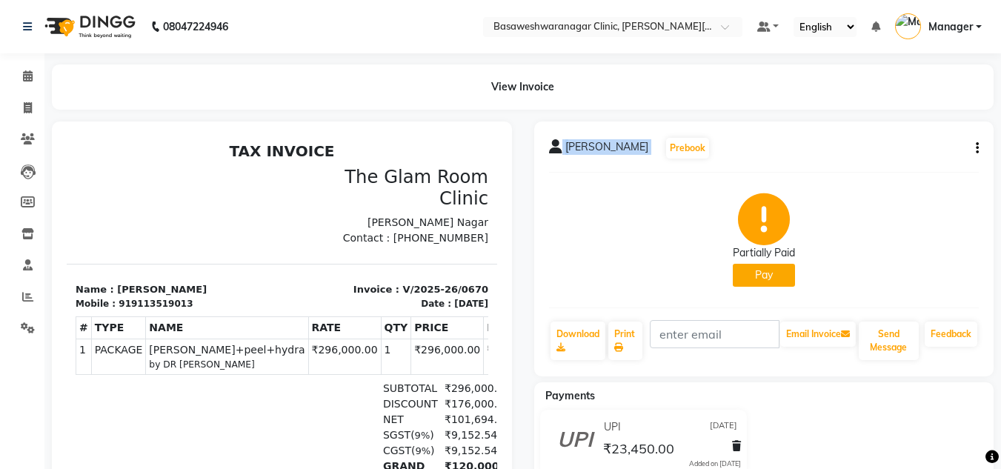
click at [900, 159] on div "moulya Prebook" at bounding box center [764, 148] width 431 height 24
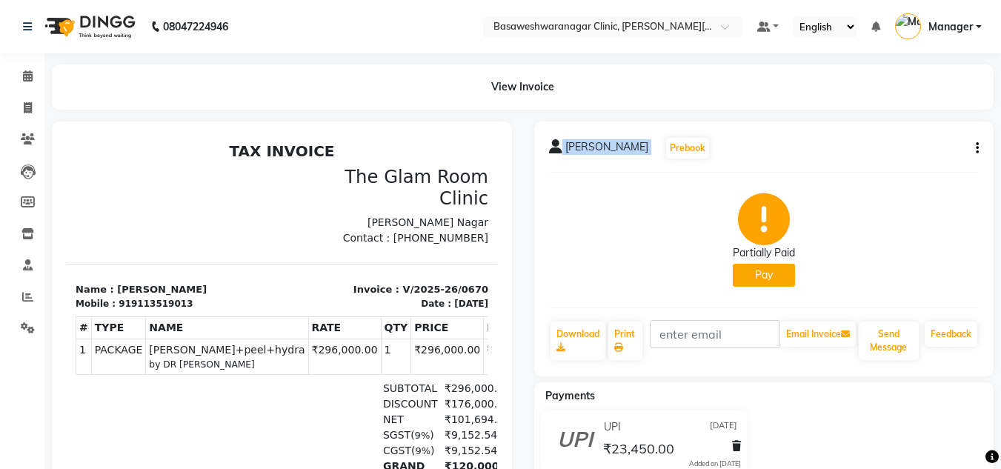
click at [900, 159] on div "moulya Prebook" at bounding box center [764, 148] width 431 height 24
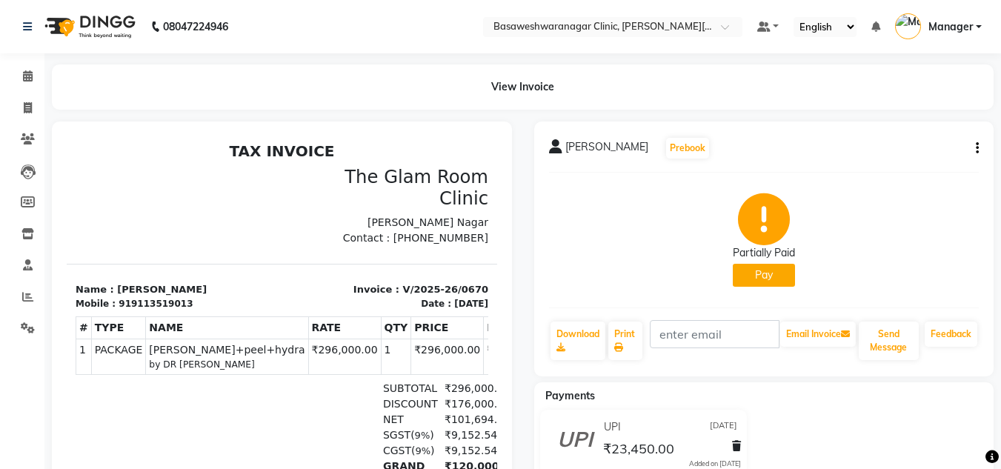
click at [900, 159] on div "moulya Prebook" at bounding box center [764, 148] width 431 height 24
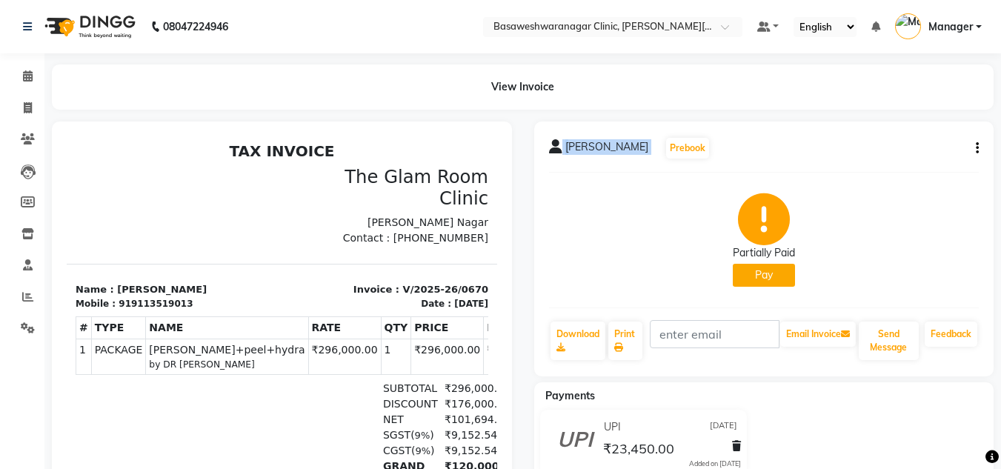
click at [900, 159] on div "moulya Prebook" at bounding box center [764, 148] width 431 height 24
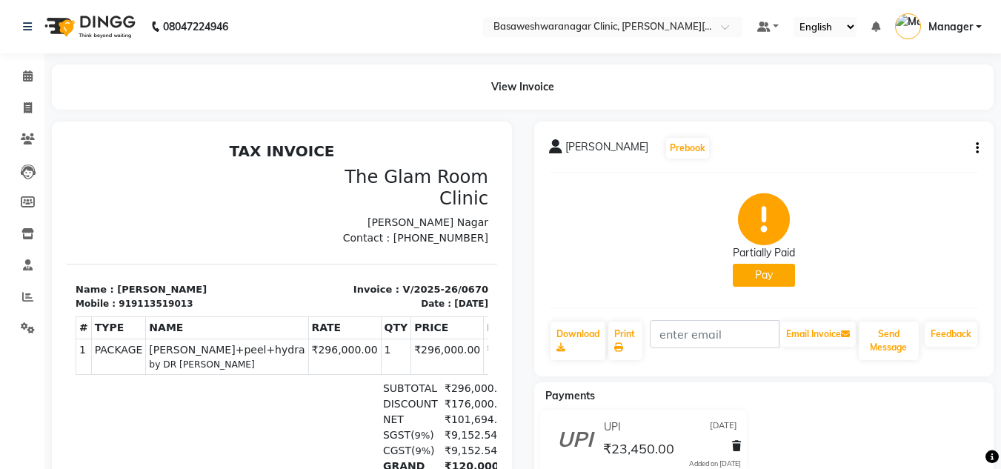
click at [900, 159] on div "moulya Prebook" at bounding box center [764, 148] width 431 height 24
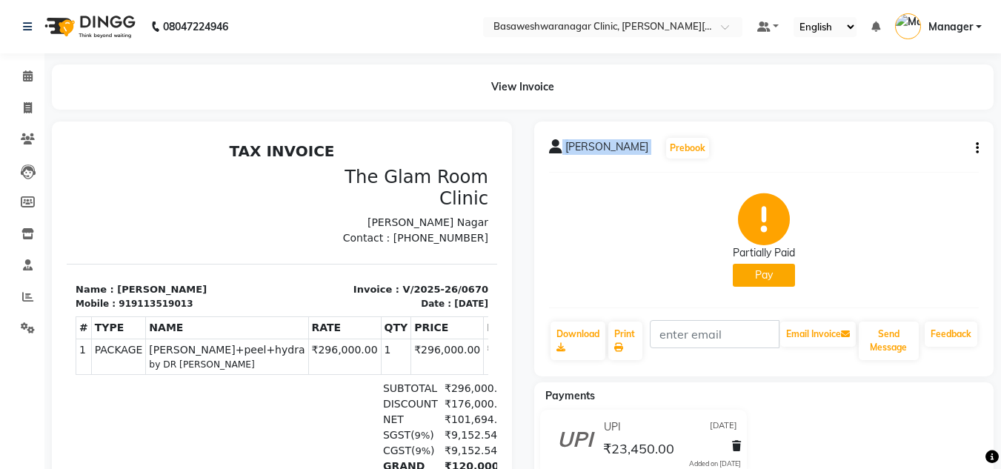
click at [900, 159] on div "moulya Prebook" at bounding box center [764, 148] width 431 height 24
